Goal: Information Seeking & Learning: Learn about a topic

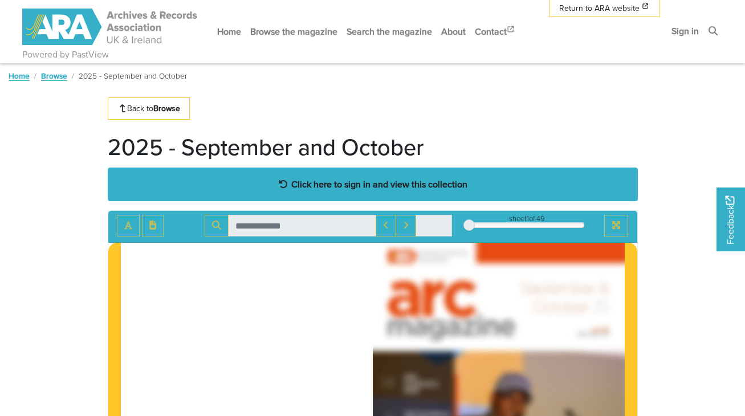
click at [342, 185] on strong "Click here to sign in and view this collection" at bounding box center [379, 184] width 176 height 13
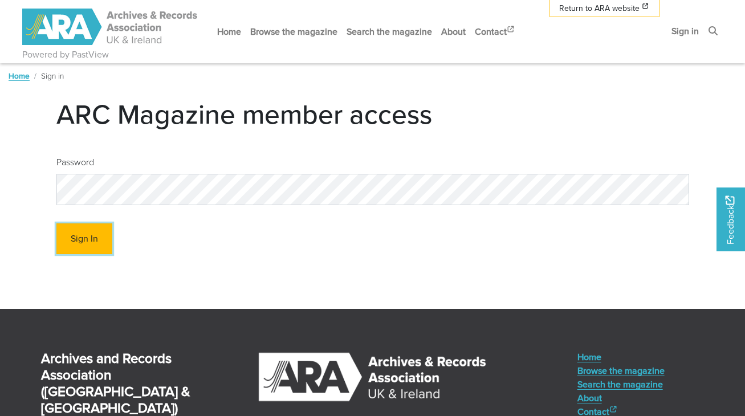
click at [101, 238] on button "Sign In" at bounding box center [84, 238] width 56 height 31
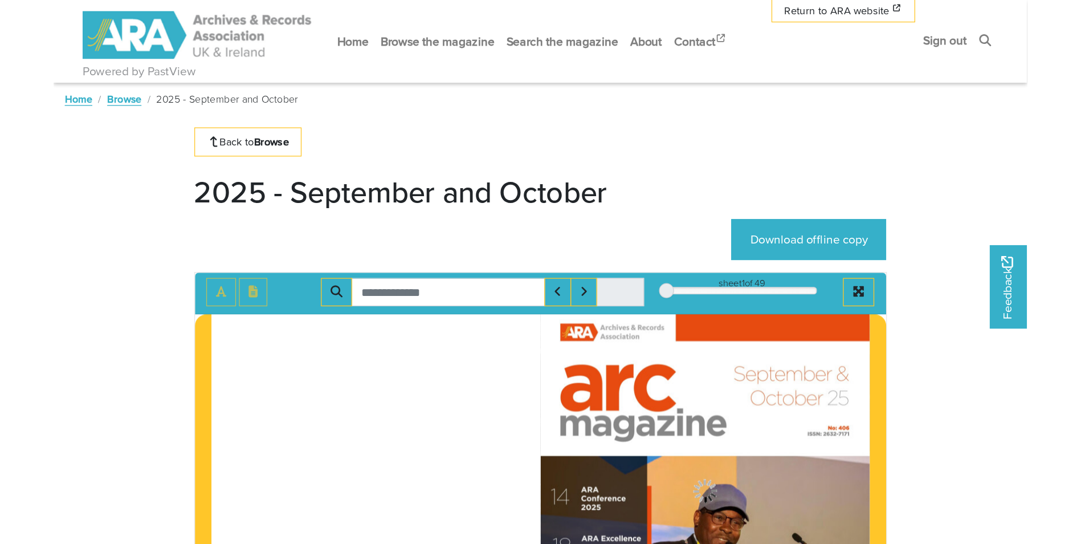
scroll to position [228, 0]
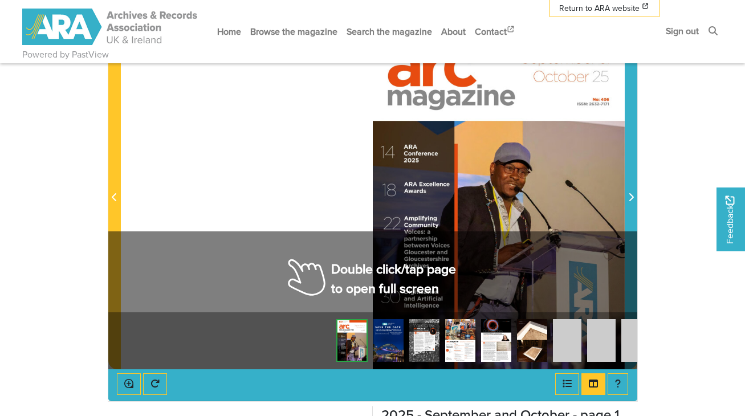
click at [630, 195] on icon "Next Page" at bounding box center [631, 197] width 5 height 8
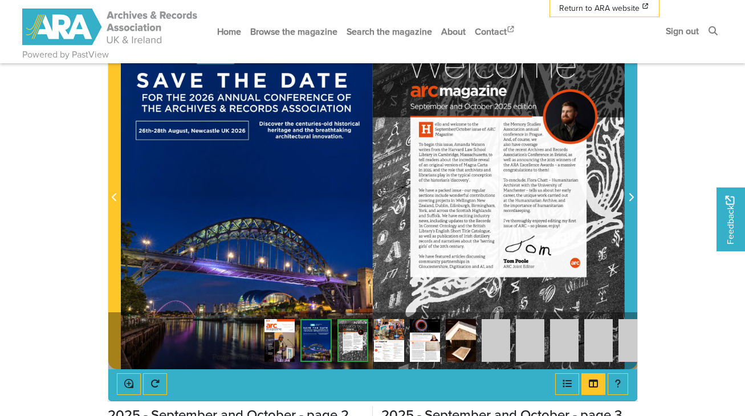
click at [630, 195] on icon "Next Page" at bounding box center [631, 197] width 5 height 8
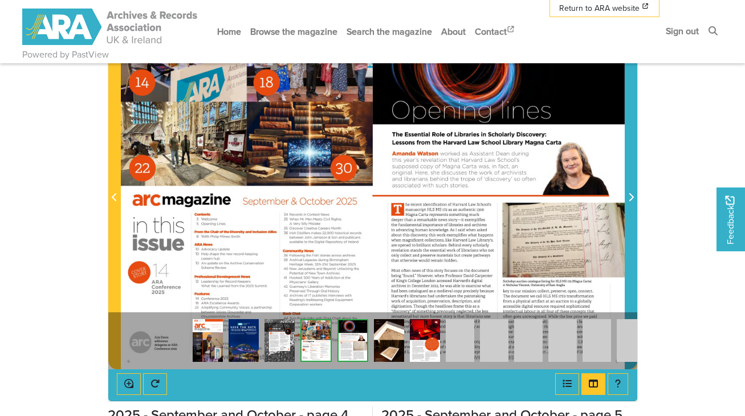
click at [630, 195] on icon "Next Page" at bounding box center [631, 197] width 5 height 8
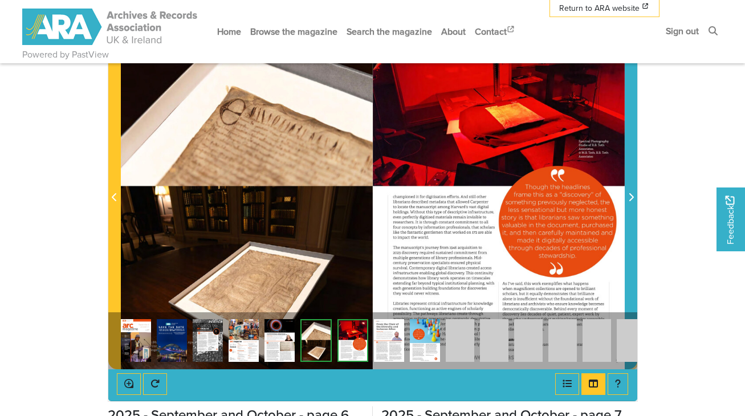
click at [630, 195] on icon "Next Page" at bounding box center [631, 197] width 5 height 8
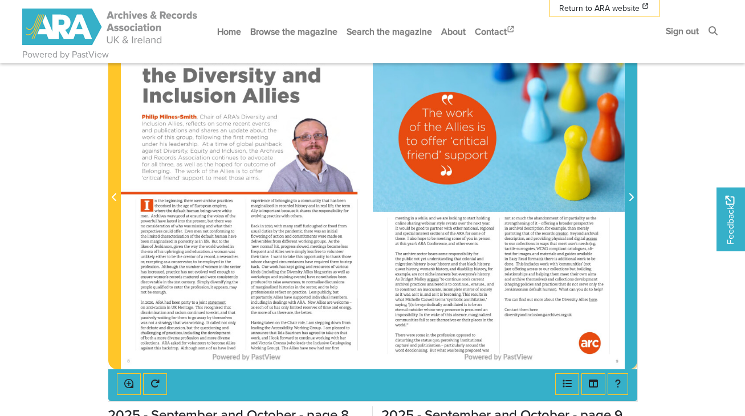
click at [630, 195] on icon "Next Page" at bounding box center [631, 197] width 5 height 8
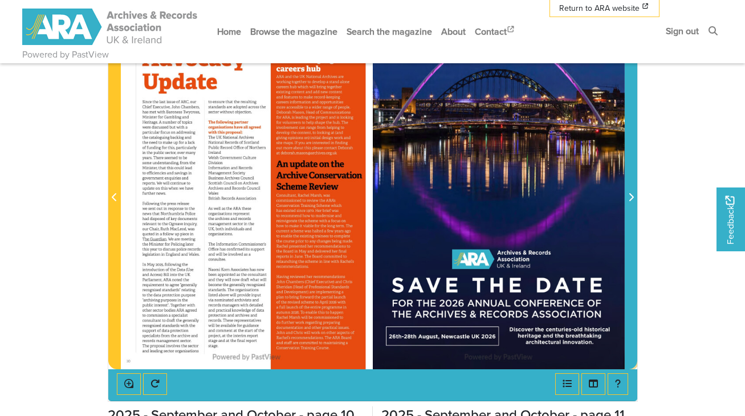
click at [630, 195] on icon "Next Page" at bounding box center [631, 197] width 5 height 8
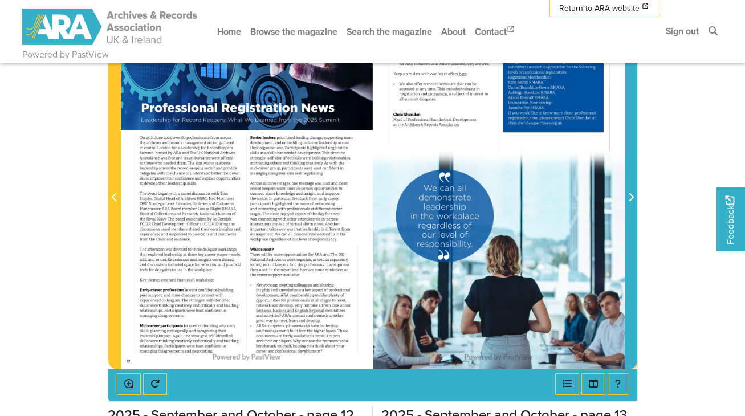
click at [630, 195] on icon "Next Page" at bounding box center [631, 197] width 5 height 8
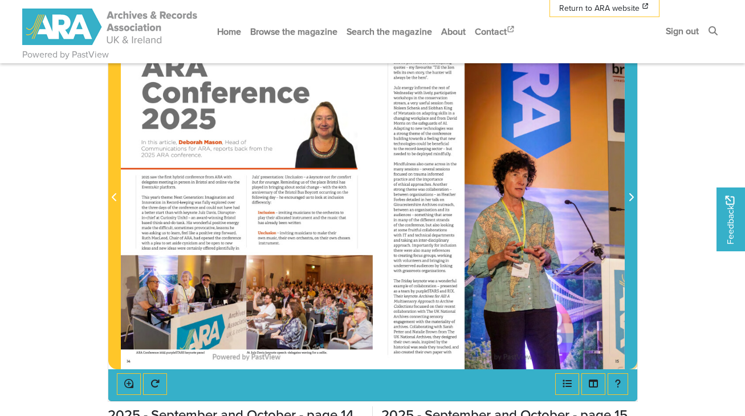
click at [630, 195] on icon "Next Page" at bounding box center [631, 197] width 5 height 8
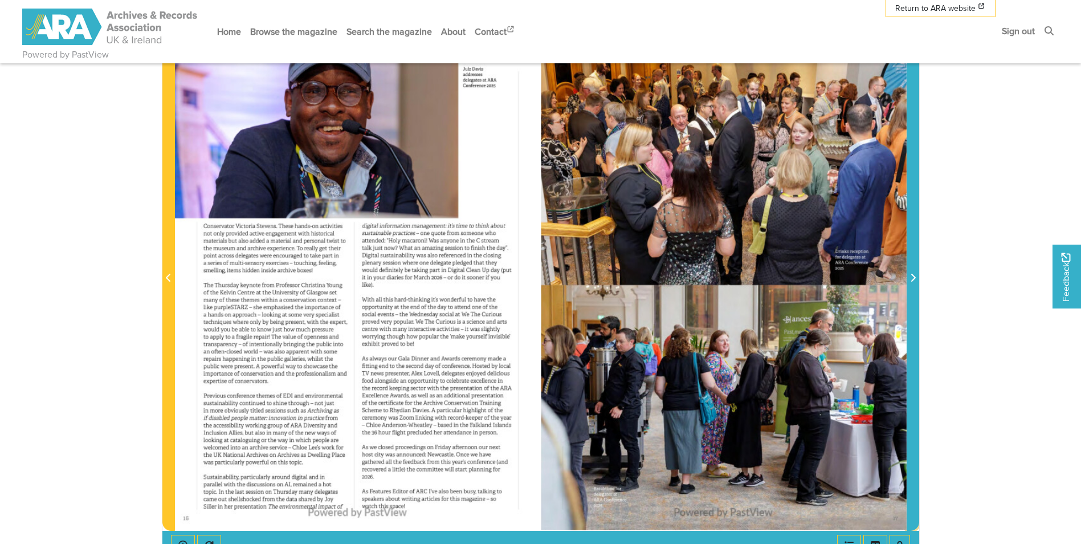
click at [744, 278] on icon "Next Page" at bounding box center [913, 277] width 6 height 9
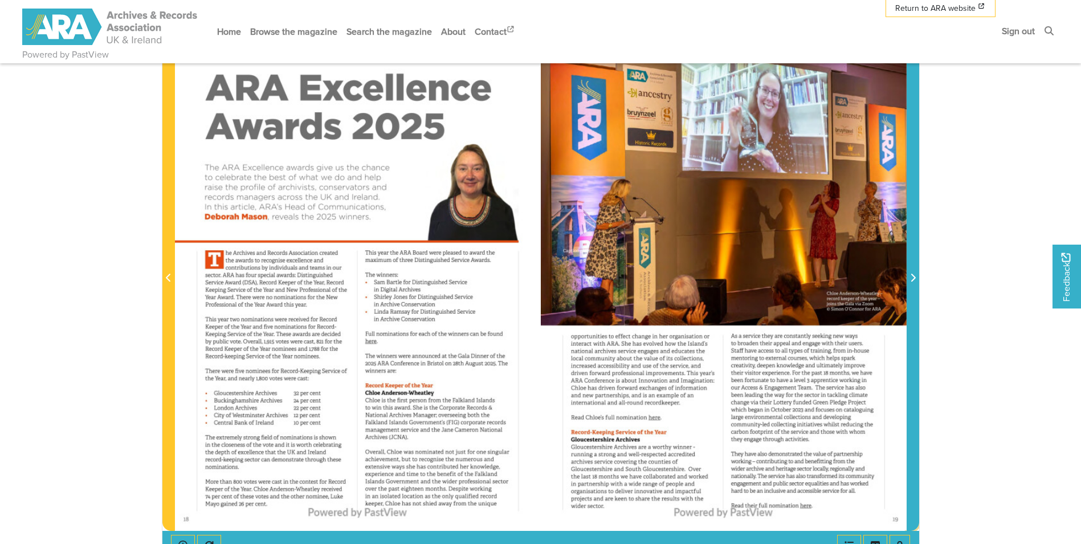
click at [744, 280] on icon "Next Page" at bounding box center [913, 278] width 5 height 8
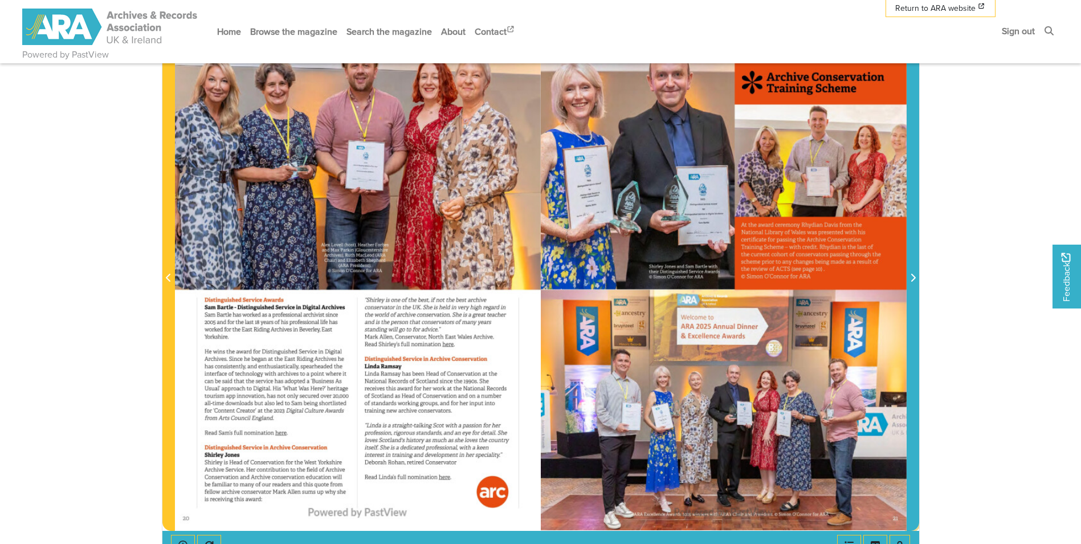
click at [744, 279] on icon "Next Page" at bounding box center [913, 278] width 5 height 8
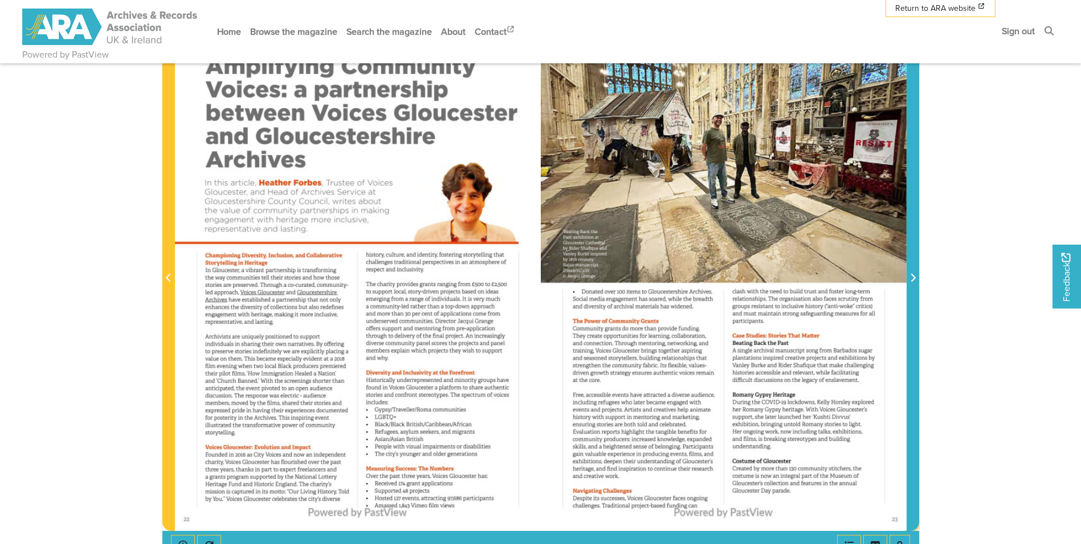
click at [744, 279] on icon "Next Page" at bounding box center [913, 278] width 5 height 8
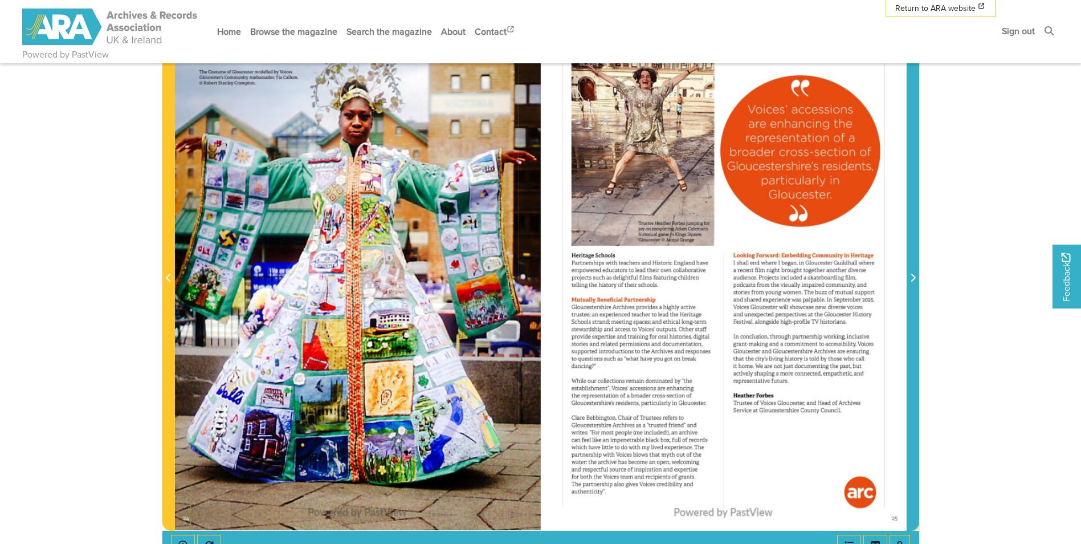
click at [744, 279] on icon "Next Page" at bounding box center [913, 278] width 5 height 8
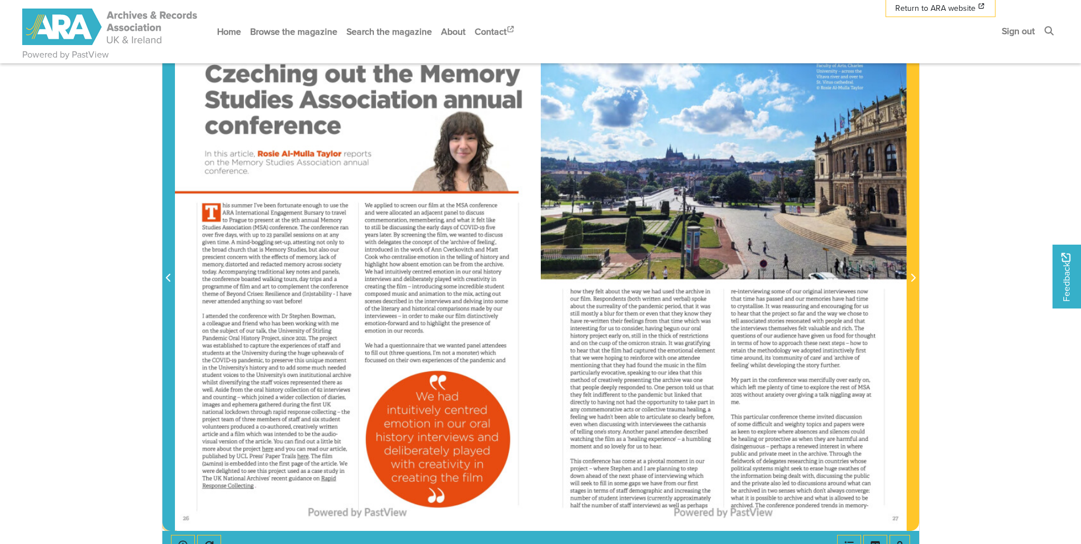
click at [168, 280] on icon "Previous Page" at bounding box center [168, 278] width 5 height 8
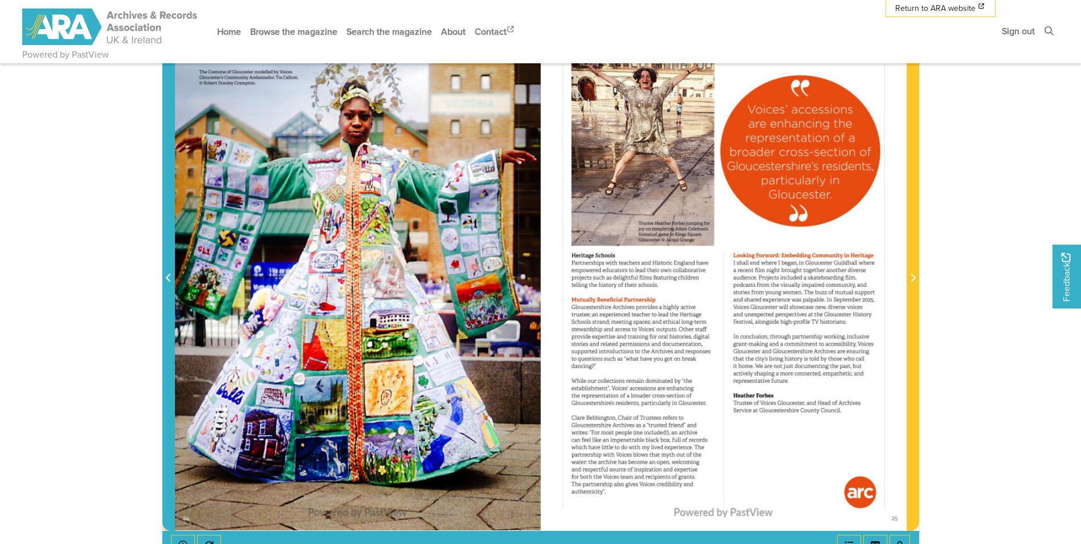
click at [168, 279] on icon "Previous Page" at bounding box center [169, 277] width 6 height 9
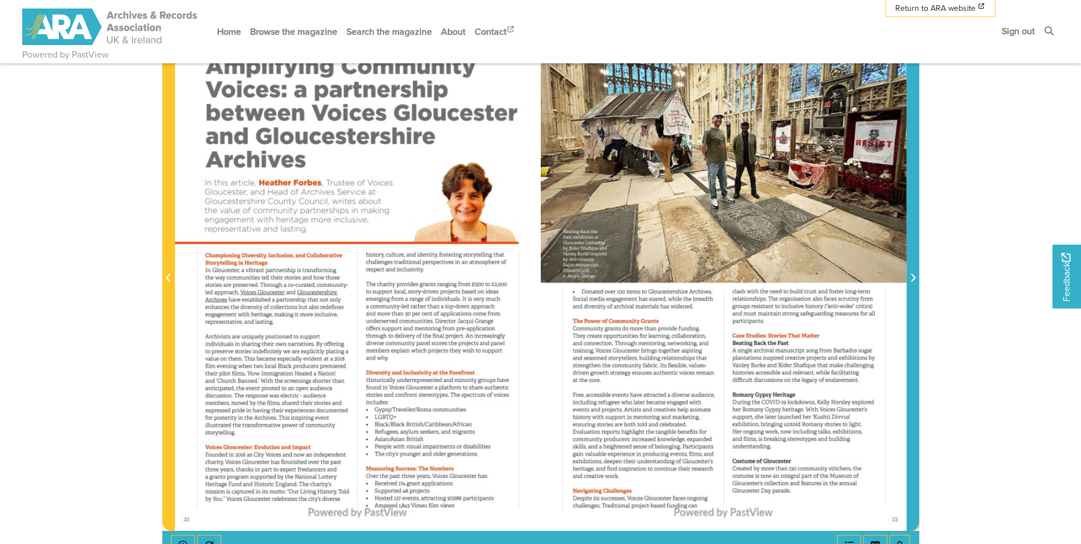
click at [744, 275] on icon "Next Page" at bounding box center [913, 278] width 5 height 8
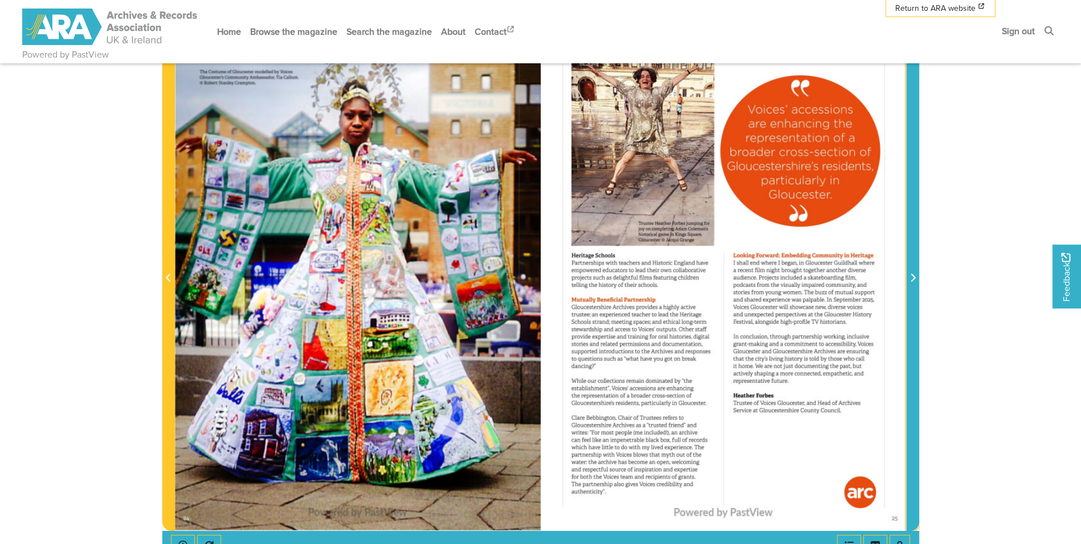
click at [744, 275] on span "Next Page" at bounding box center [912, 278] width 11 height 14
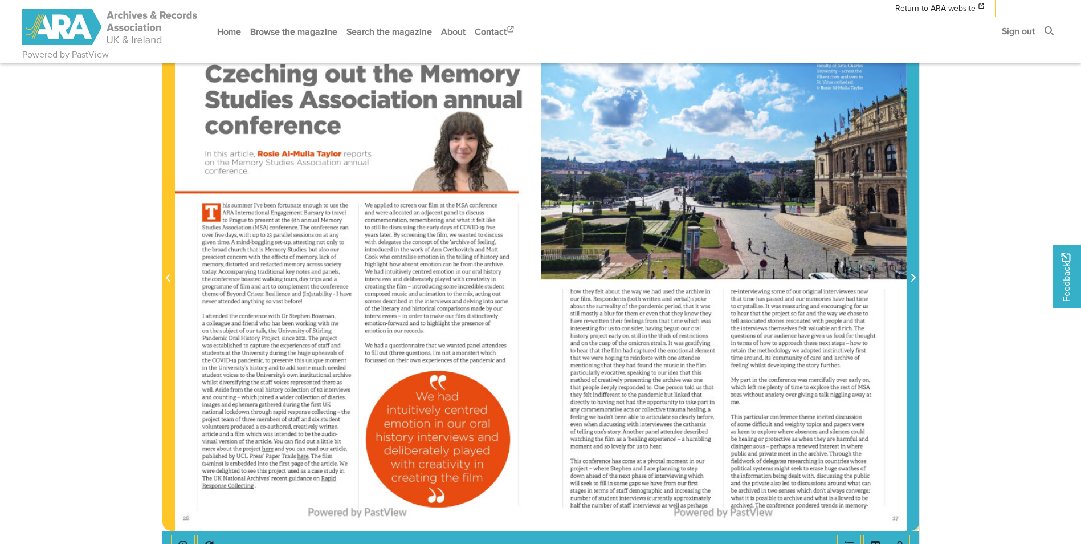
click at [744, 275] on span "Next Page" at bounding box center [912, 278] width 11 height 14
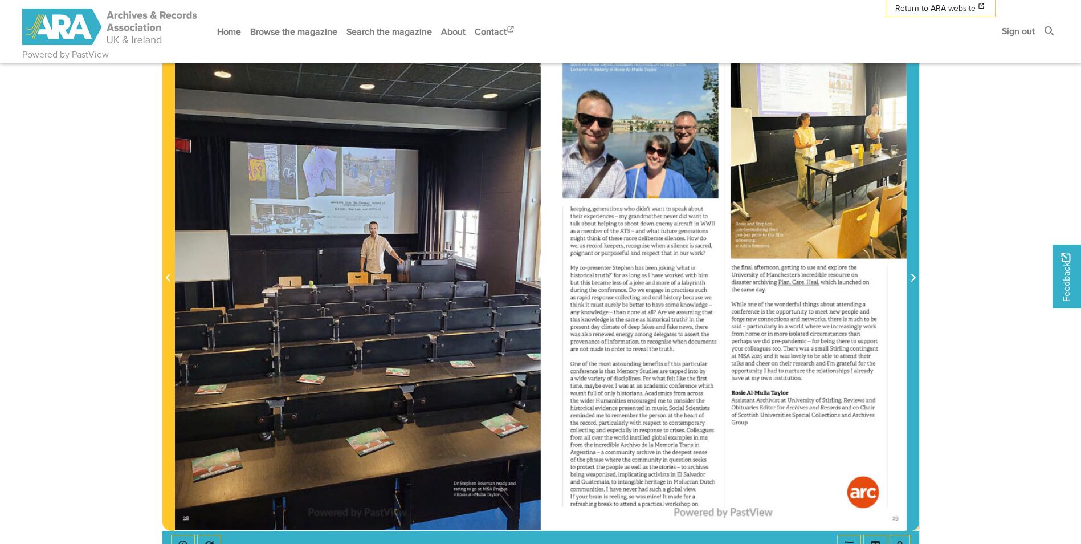
click at [744, 274] on span "Next Page" at bounding box center [912, 278] width 11 height 14
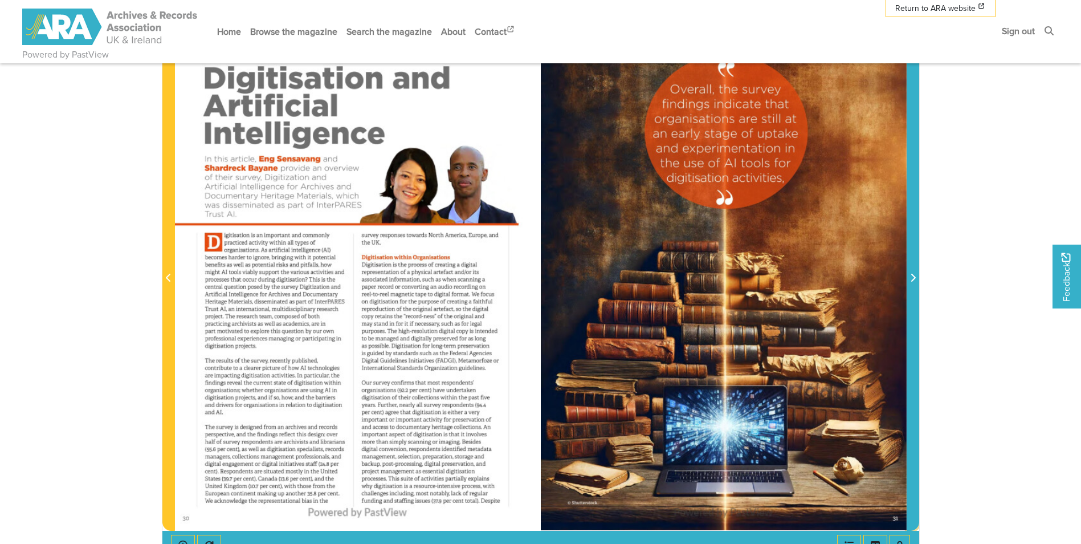
click at [744, 274] on icon "Next Page" at bounding box center [913, 277] width 6 height 9
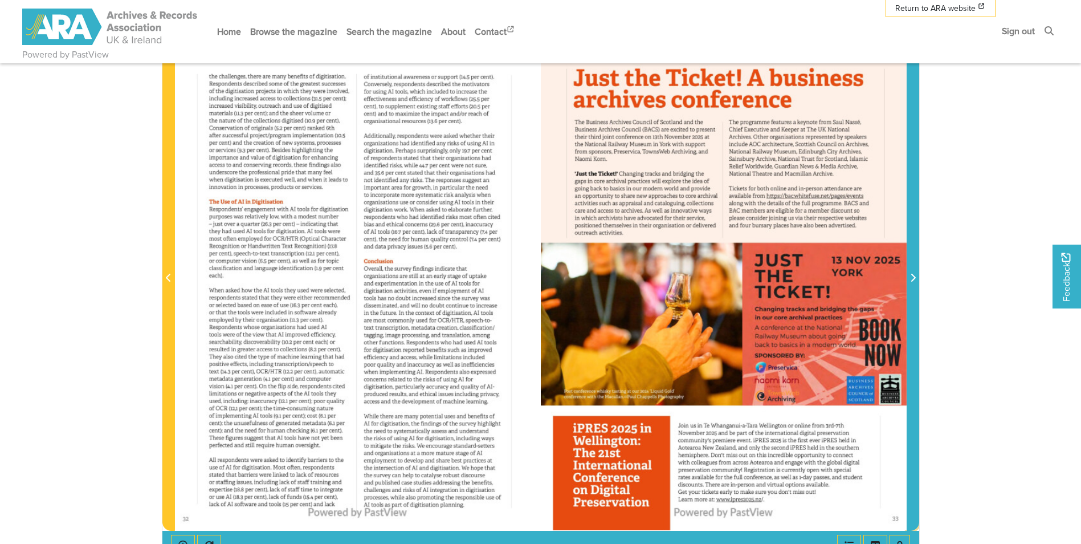
click at [744, 274] on icon "Next Page" at bounding box center [913, 277] width 6 height 9
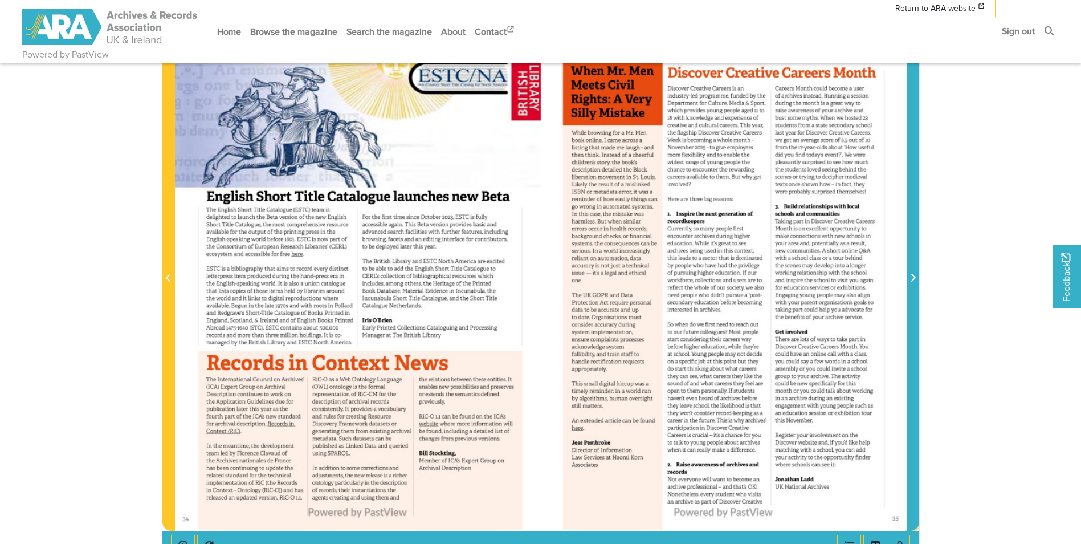
click at [744, 274] on icon "Next Page" at bounding box center [913, 277] width 6 height 9
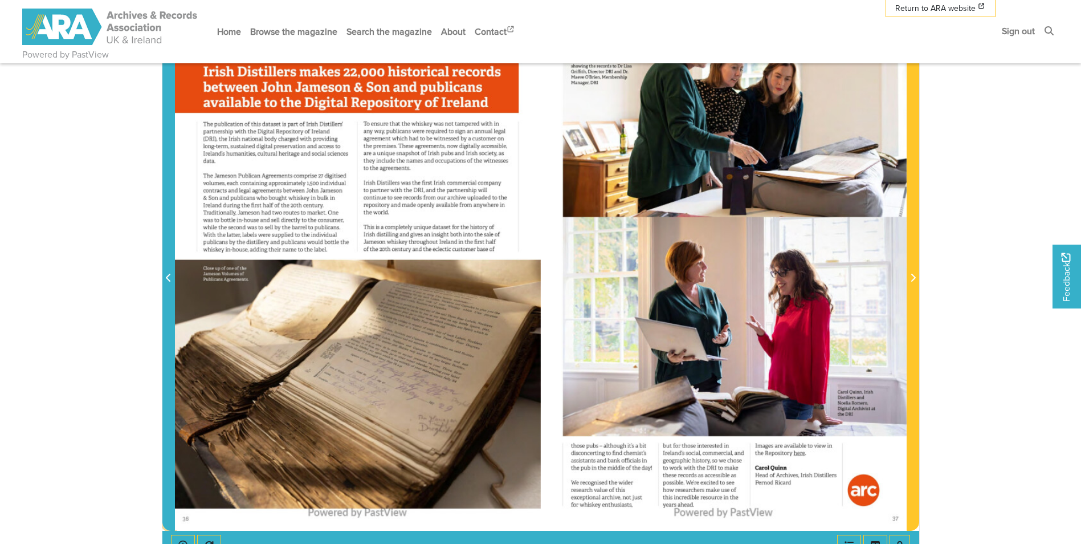
click at [169, 279] on icon "Previous Page" at bounding box center [169, 277] width 6 height 9
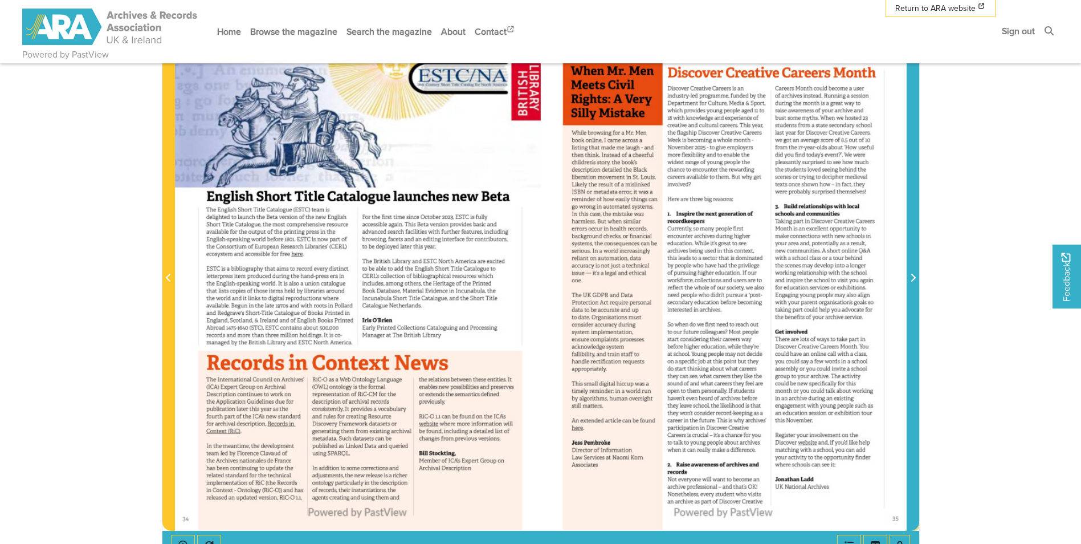
click at [744, 276] on icon "Next Page" at bounding box center [913, 278] width 5 height 8
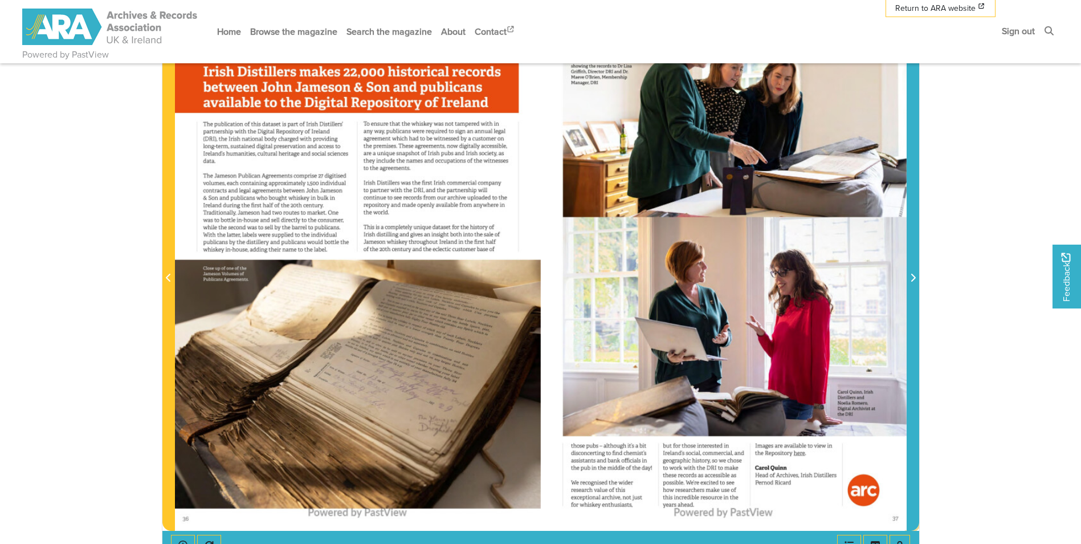
click at [744, 276] on icon "Next Page" at bounding box center [913, 278] width 5 height 8
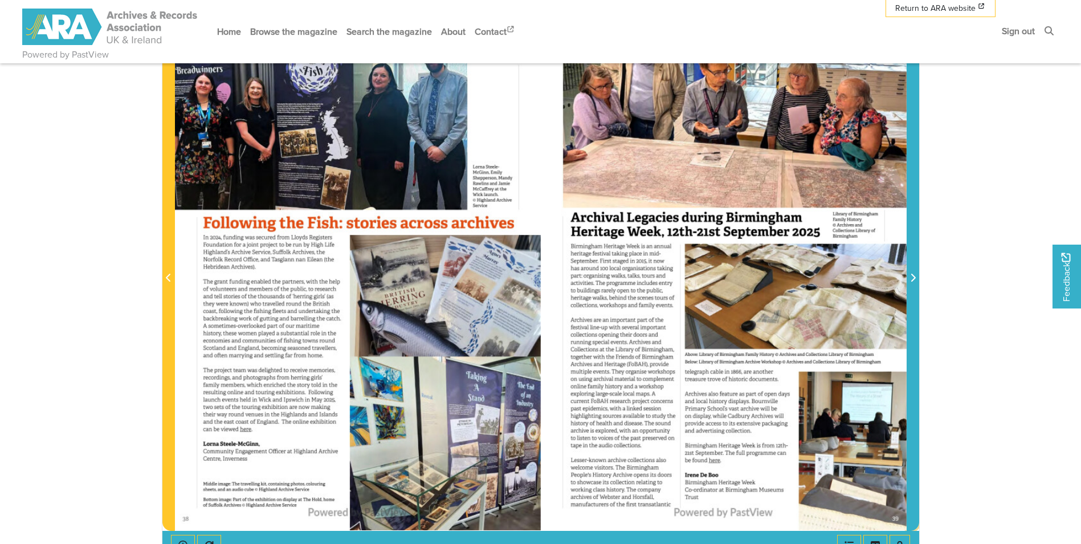
click at [744, 277] on icon "Next Page" at bounding box center [913, 277] width 6 height 9
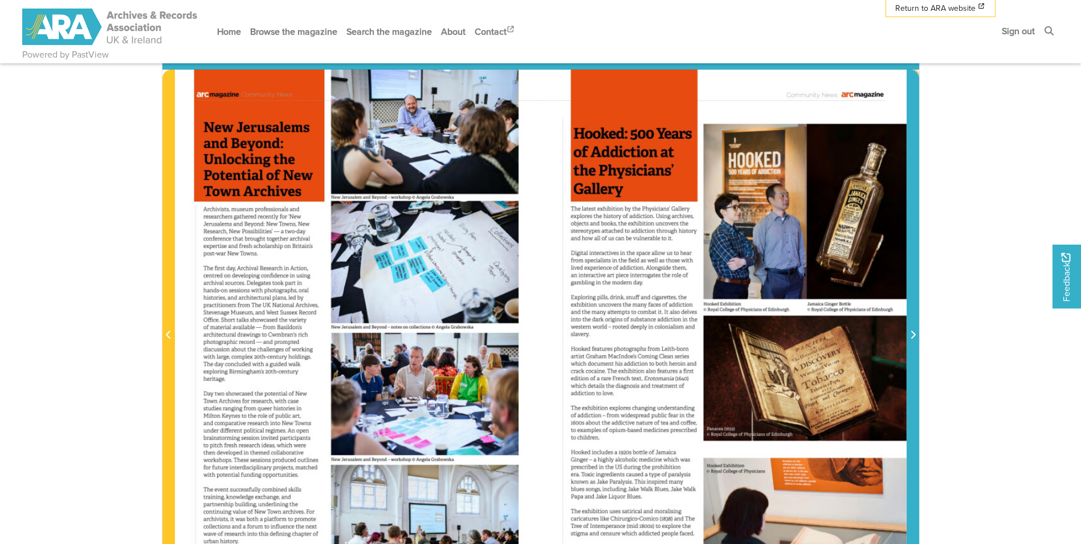
scroll to position [114, 0]
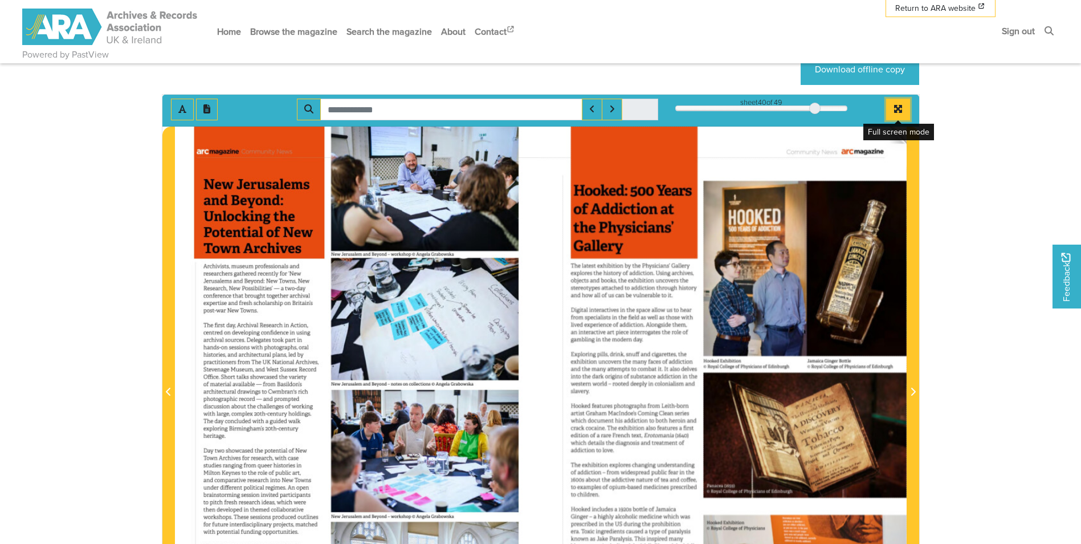
click at [744, 109] on button "Full screen mode" at bounding box center [898, 110] width 24 height 22
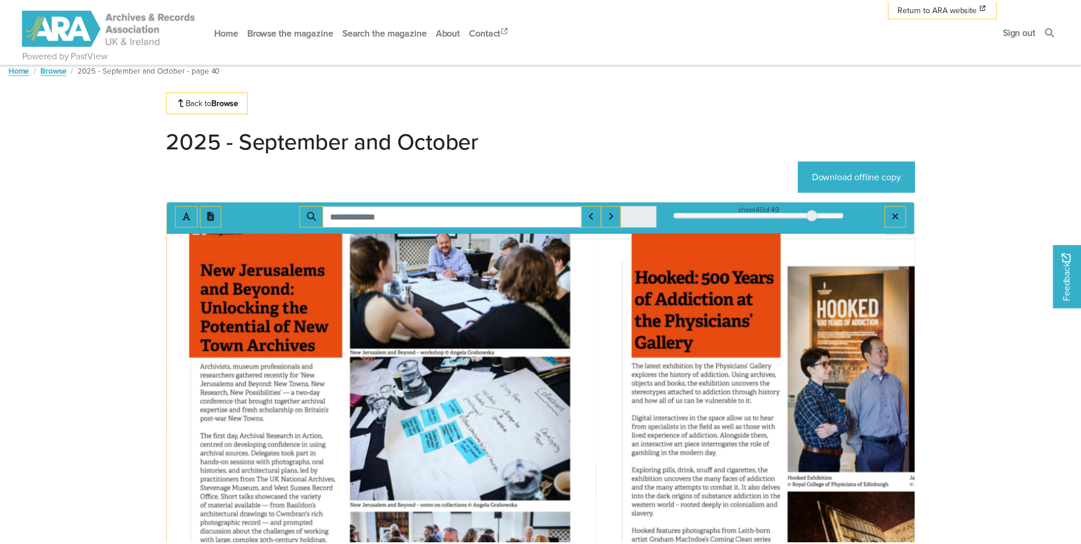
scroll to position [0, 0]
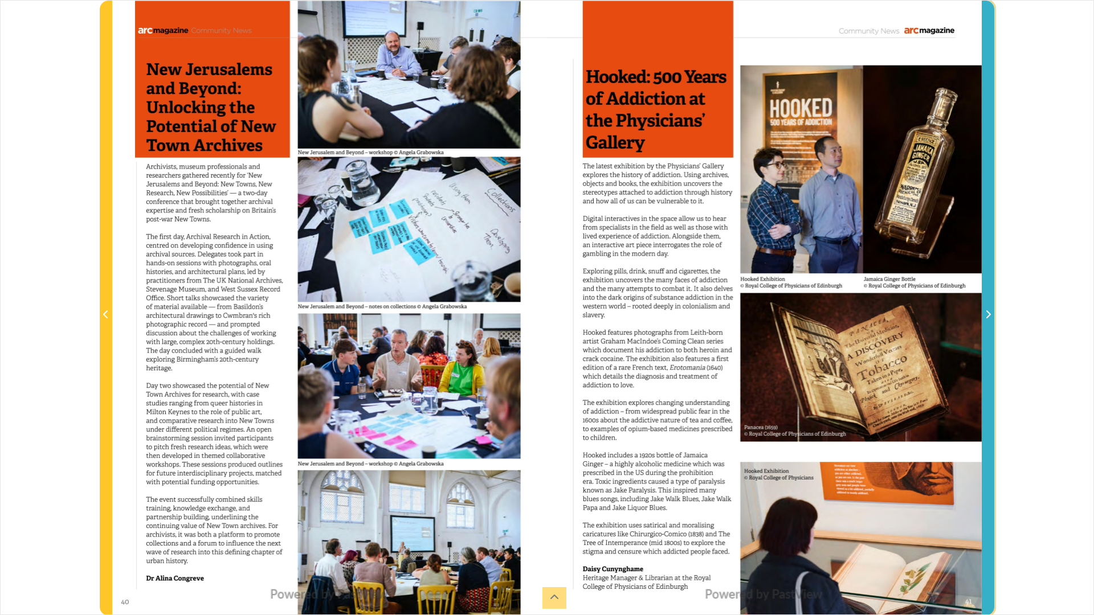
click at [744, 312] on icon "Next Page" at bounding box center [988, 314] width 6 height 9
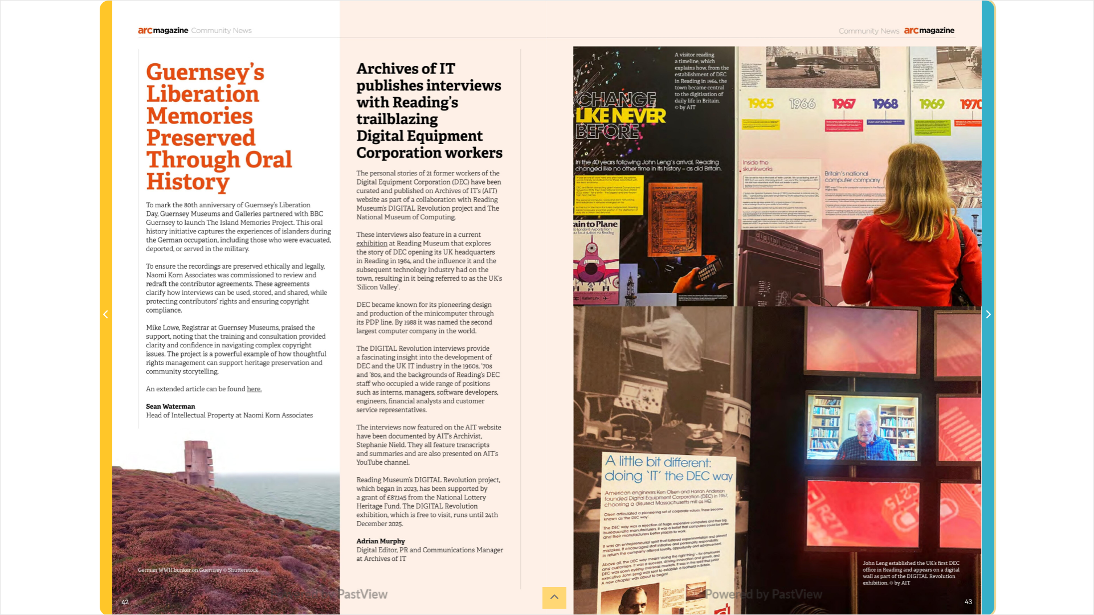
click at [744, 312] on span "Next Page" at bounding box center [987, 315] width 11 height 14
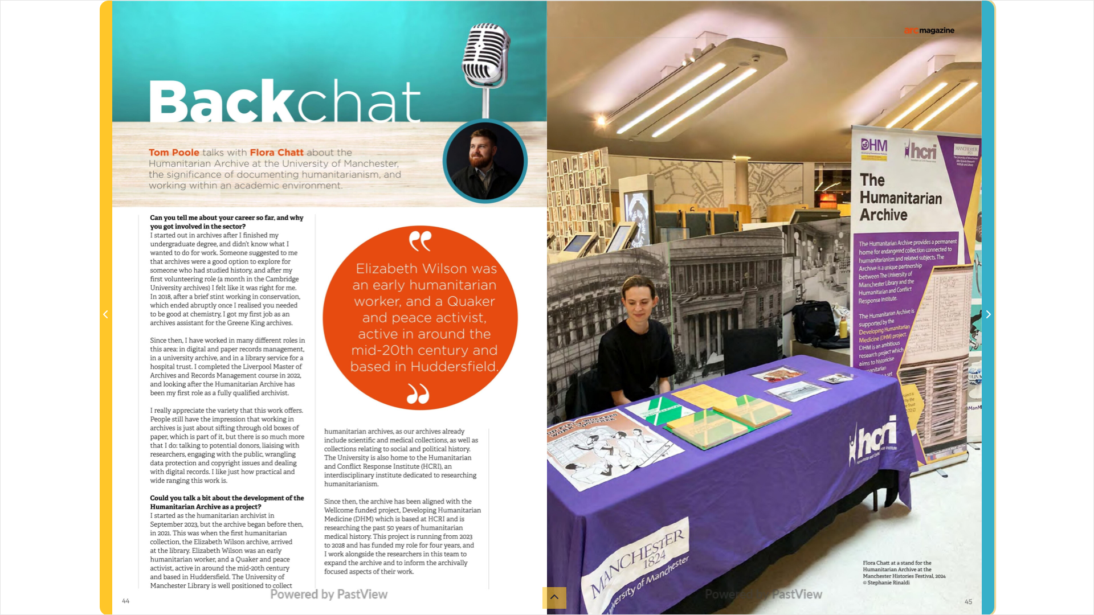
click at [744, 314] on icon "Next Page" at bounding box center [988, 314] width 6 height 9
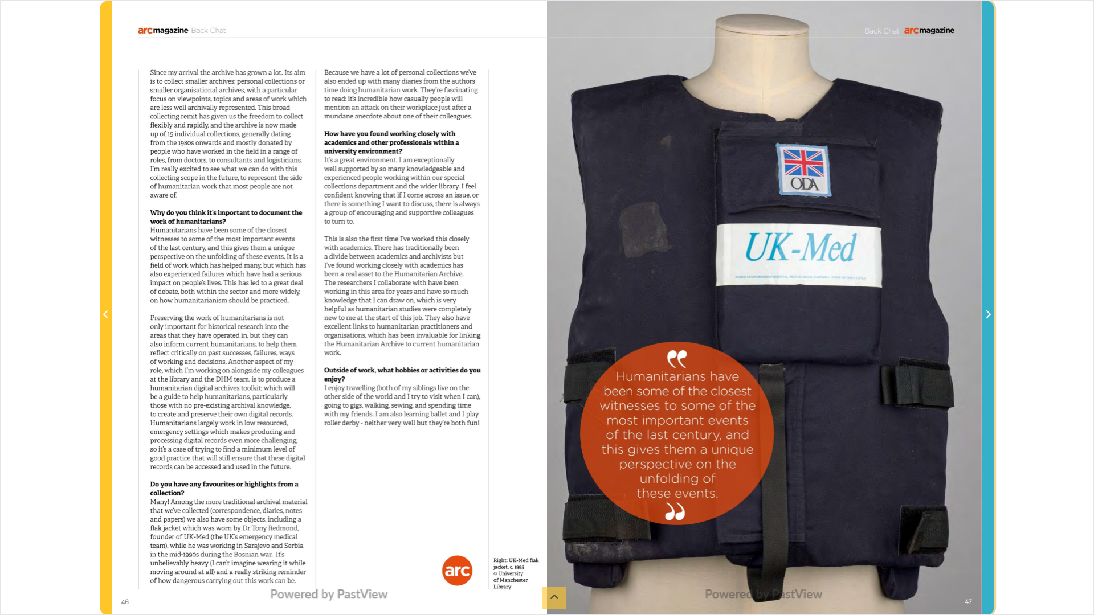
click at [744, 315] on div at bounding box center [547, 308] width 870 height 615
click at [744, 313] on icon "Next Page" at bounding box center [988, 314] width 6 height 9
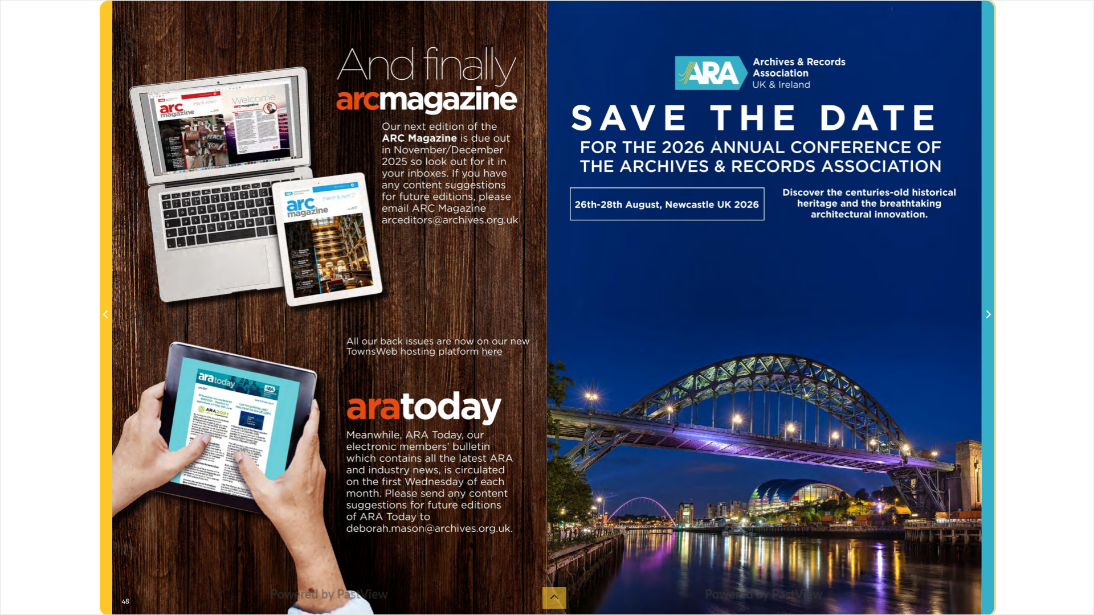
click at [744, 315] on icon "Next Page" at bounding box center [988, 315] width 5 height 8
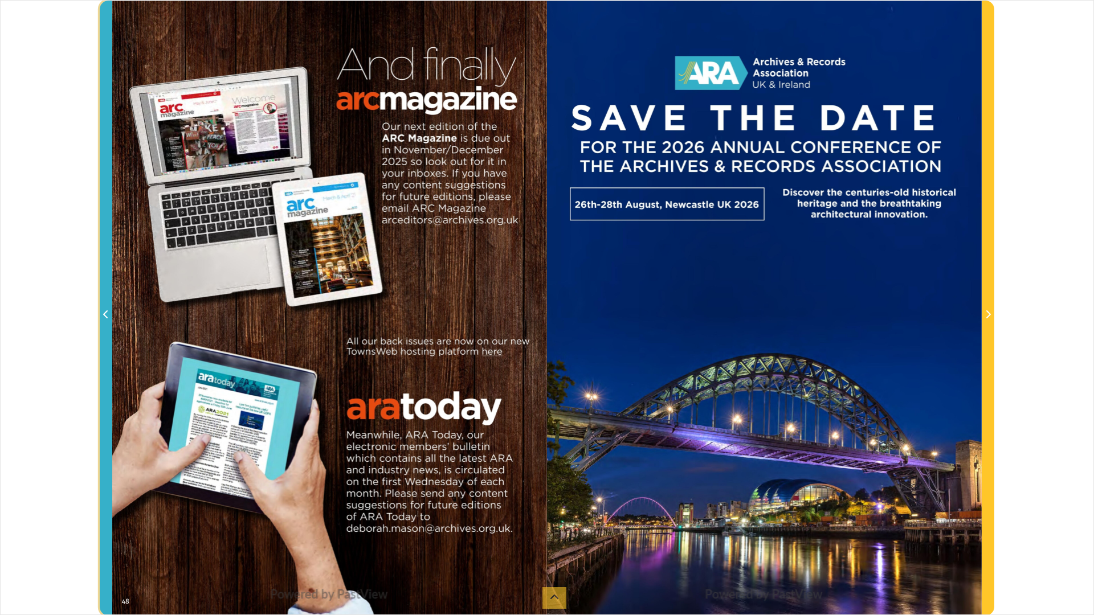
click at [105, 315] on icon "Previous Page" at bounding box center [106, 314] width 6 height 9
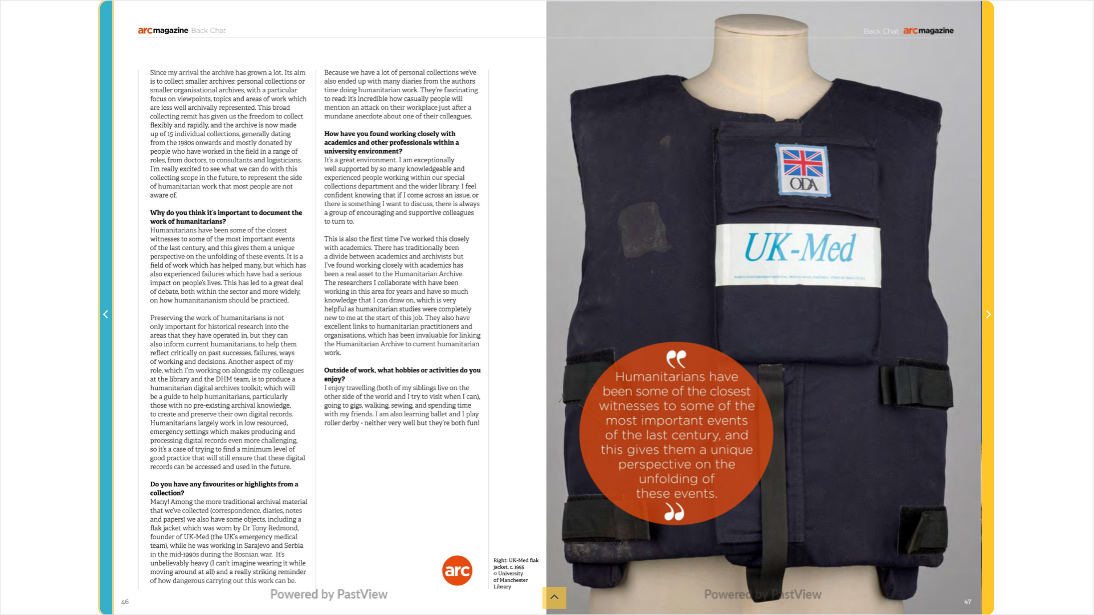
click at [105, 315] on icon "Previous Page" at bounding box center [106, 314] width 6 height 9
click at [98, 315] on div "sheet 47 of 49 47 **" at bounding box center [547, 307] width 1094 height 615
click at [107, 311] on icon "Previous Page" at bounding box center [106, 314] width 6 height 9
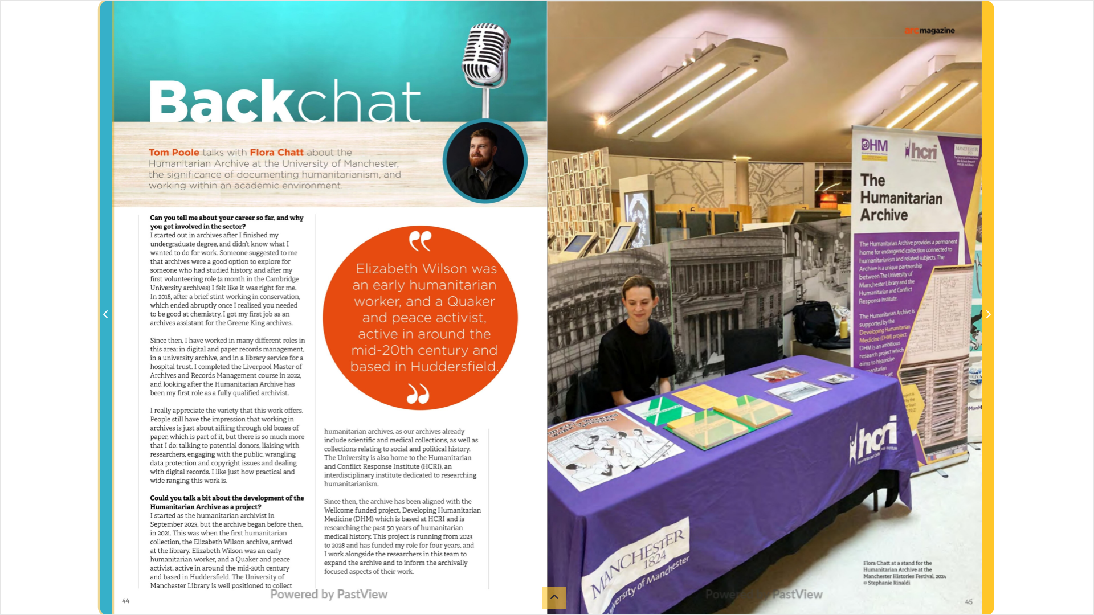
click at [103, 311] on icon "Previous Page" at bounding box center [106, 314] width 6 height 9
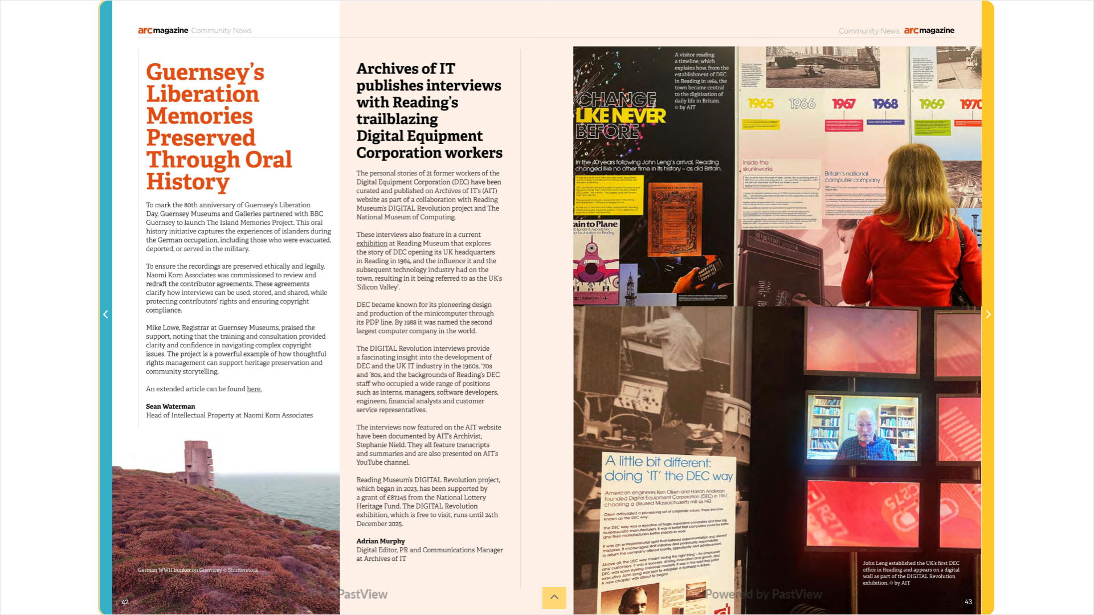
click at [96, 311] on div "sheet 43 of 49 43 **" at bounding box center [547, 307] width 1094 height 615
click at [106, 315] on icon "Previous Page" at bounding box center [106, 314] width 6 height 9
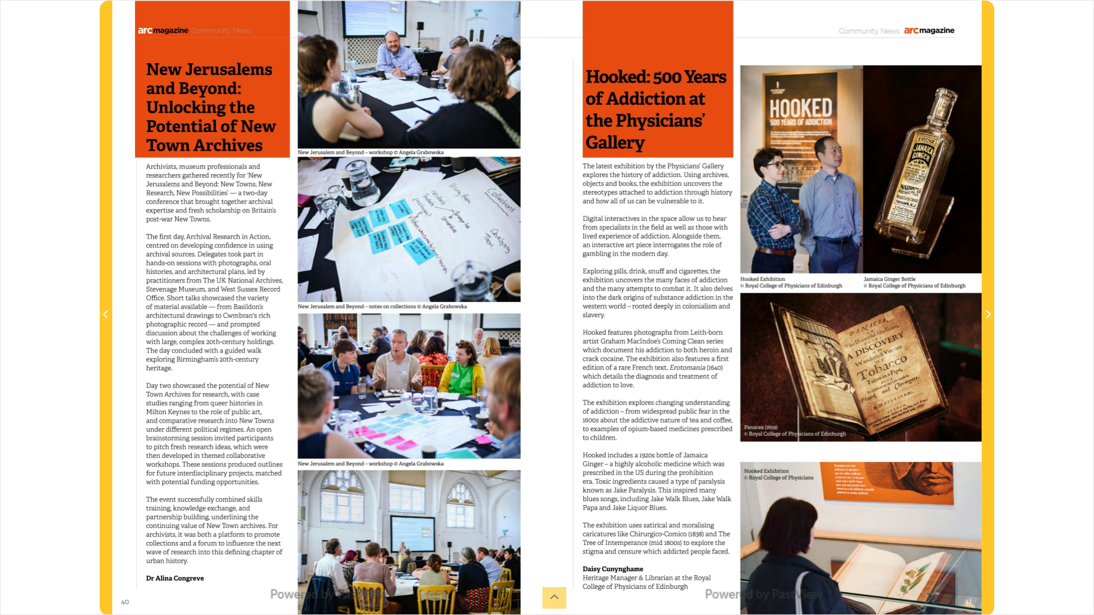
drag, startPoint x: 326, startPoint y: 193, endPoint x: 188, endPoint y: 242, distance: 146.4
click at [188, 242] on div at bounding box center [329, 308] width 435 height 615
click at [744, 14] on div "sheet 41 of 49 41 **" at bounding box center [547, 307] width 1094 height 615
click at [744, 0] on div "sheet 41 of 49 41 **" at bounding box center [547, 307] width 1094 height 615
